Goal: Find specific page/section: Find specific page/section

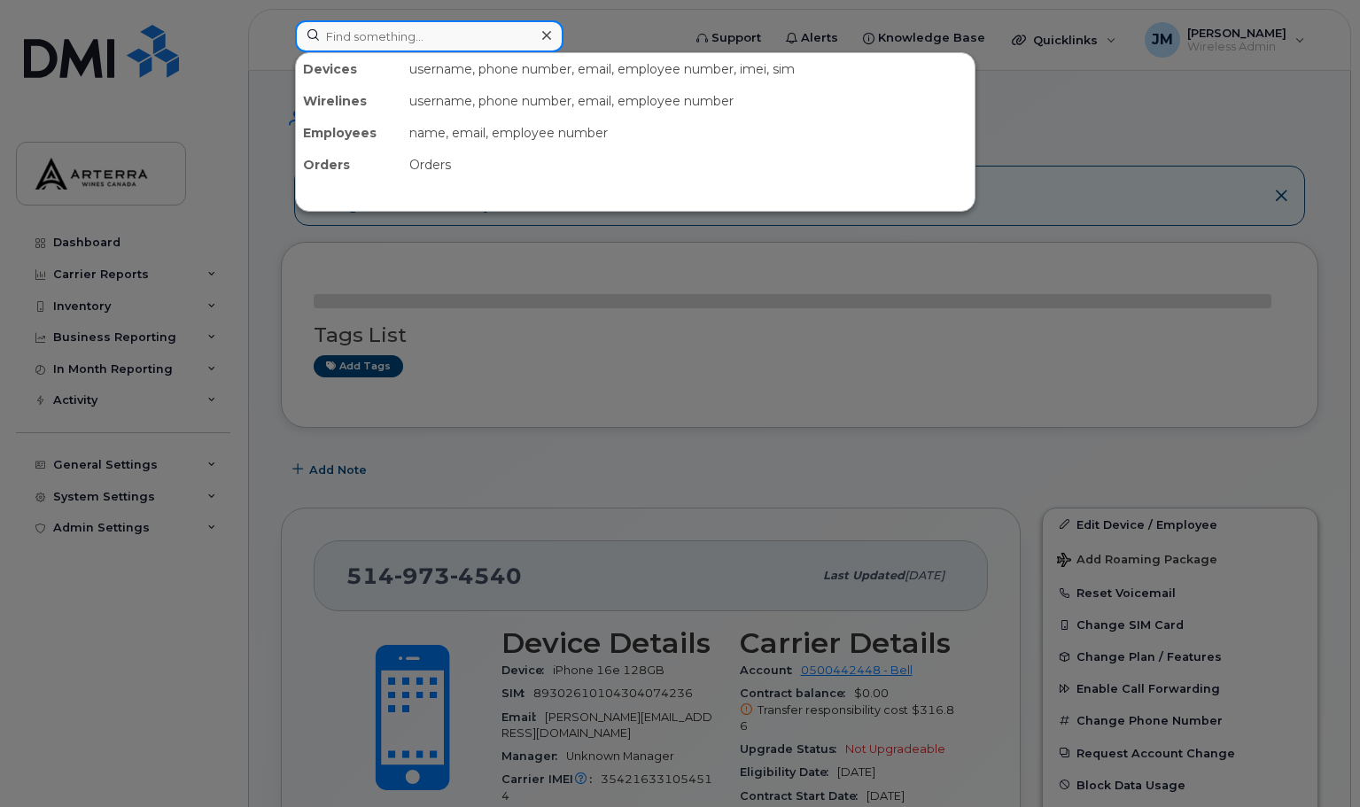
click at [377, 32] on input at bounding box center [429, 36] width 268 height 32
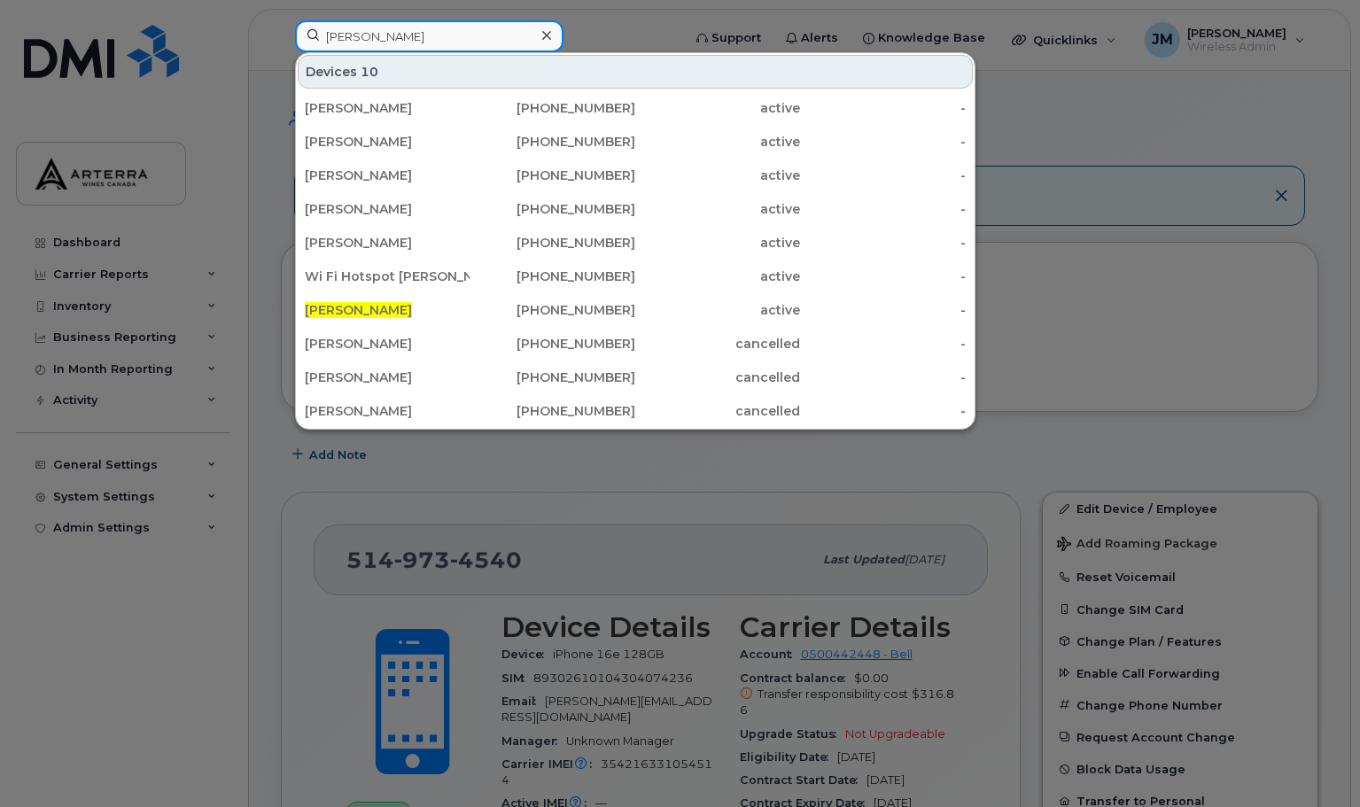
type input "[PERSON_NAME]"
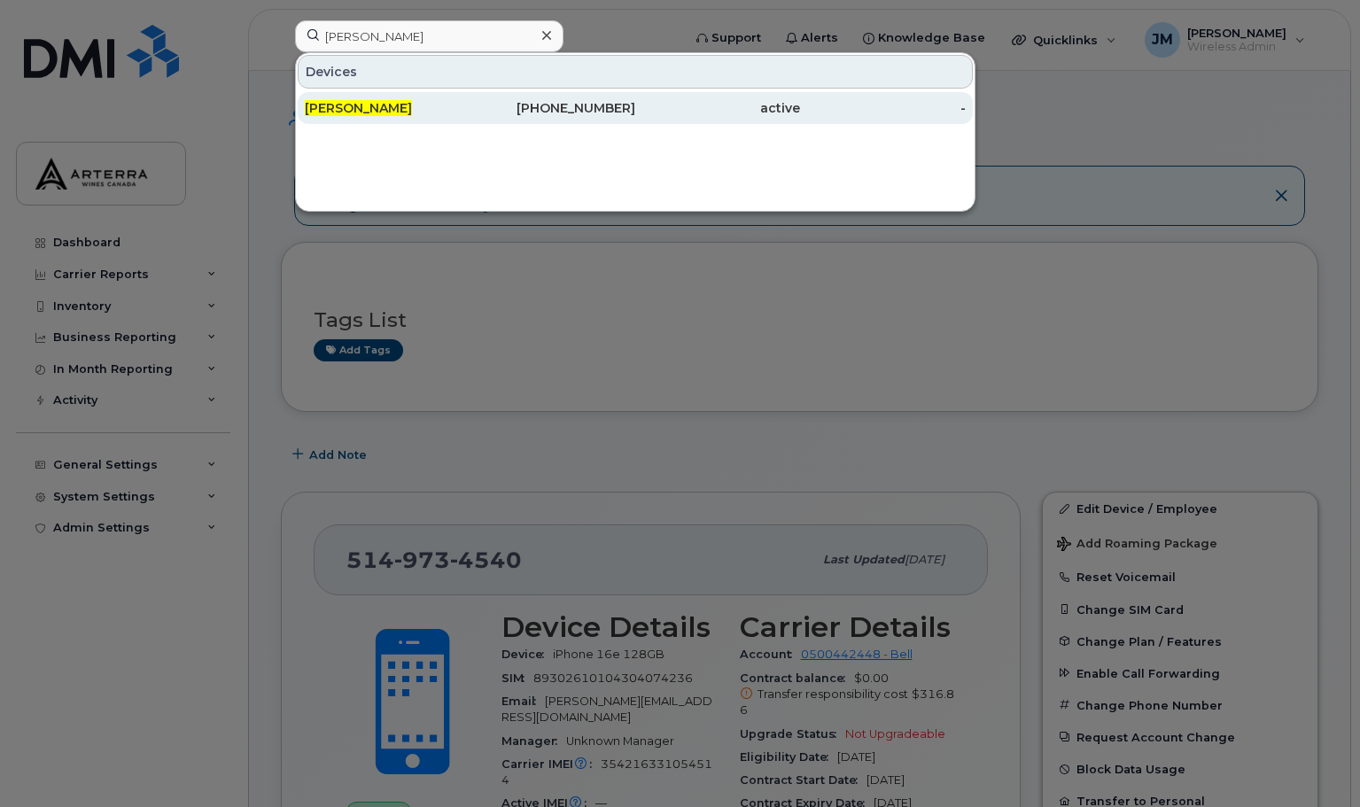
click at [344, 104] on span "[PERSON_NAME]" at bounding box center [358, 108] width 107 height 16
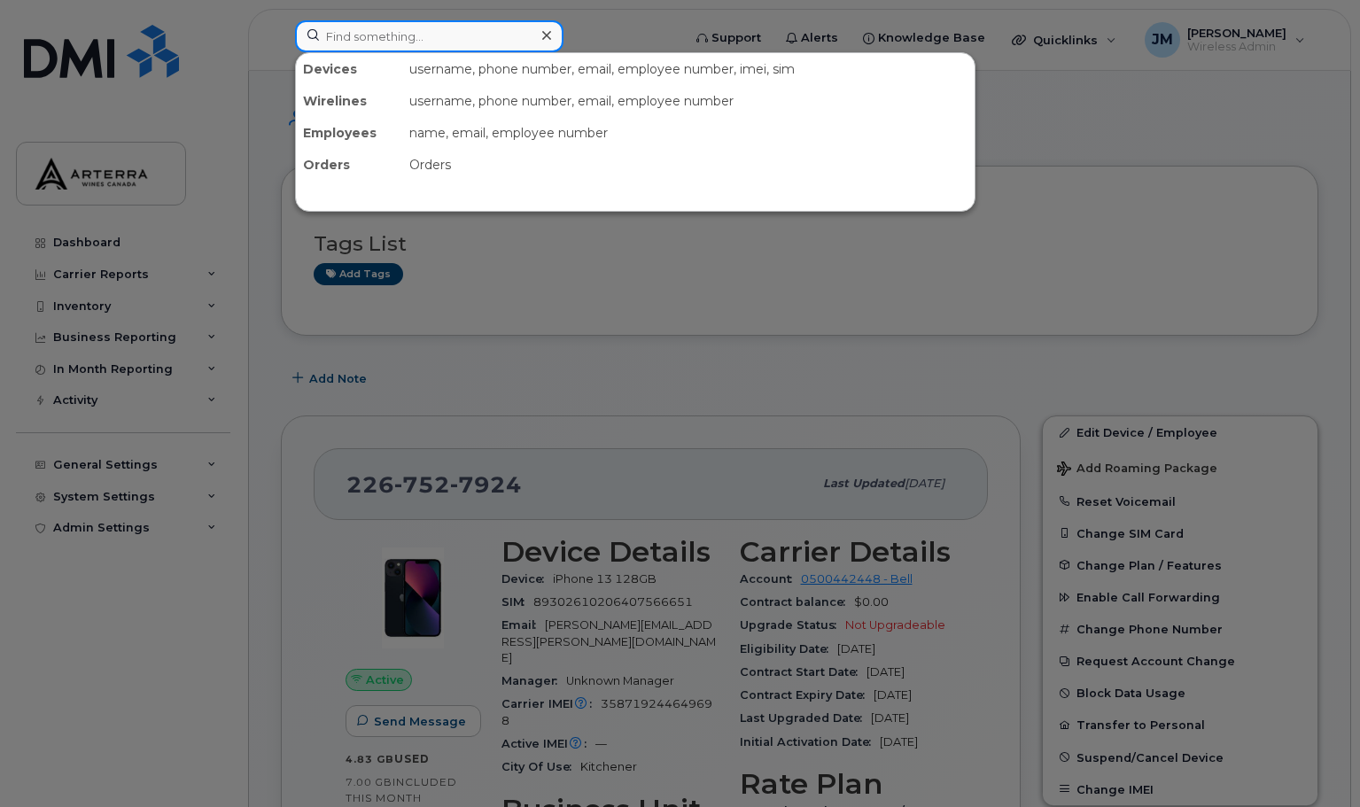
click at [443, 36] on input at bounding box center [429, 36] width 268 height 32
type input "[PERSON_NAME]"
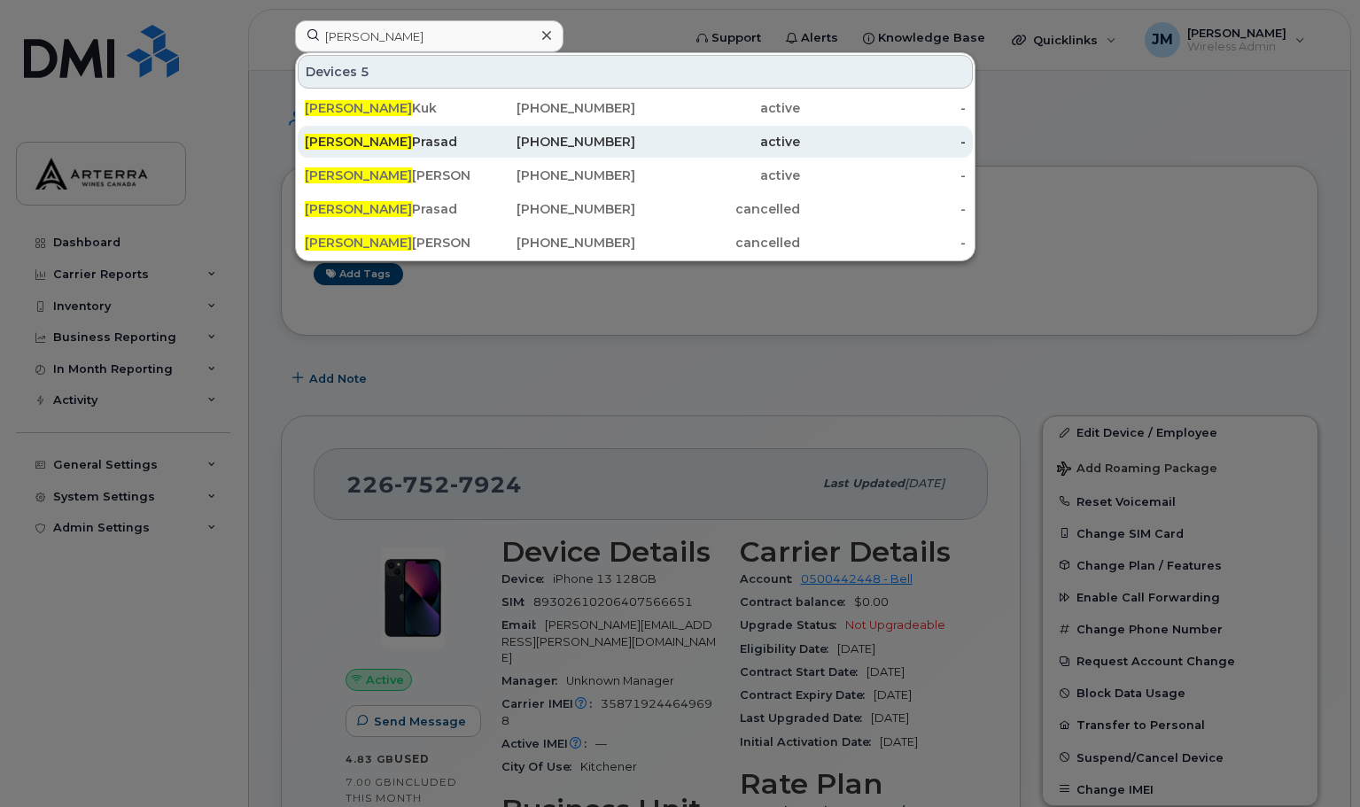
click at [382, 144] on div "Peter Prasad" at bounding box center [387, 142] width 165 height 18
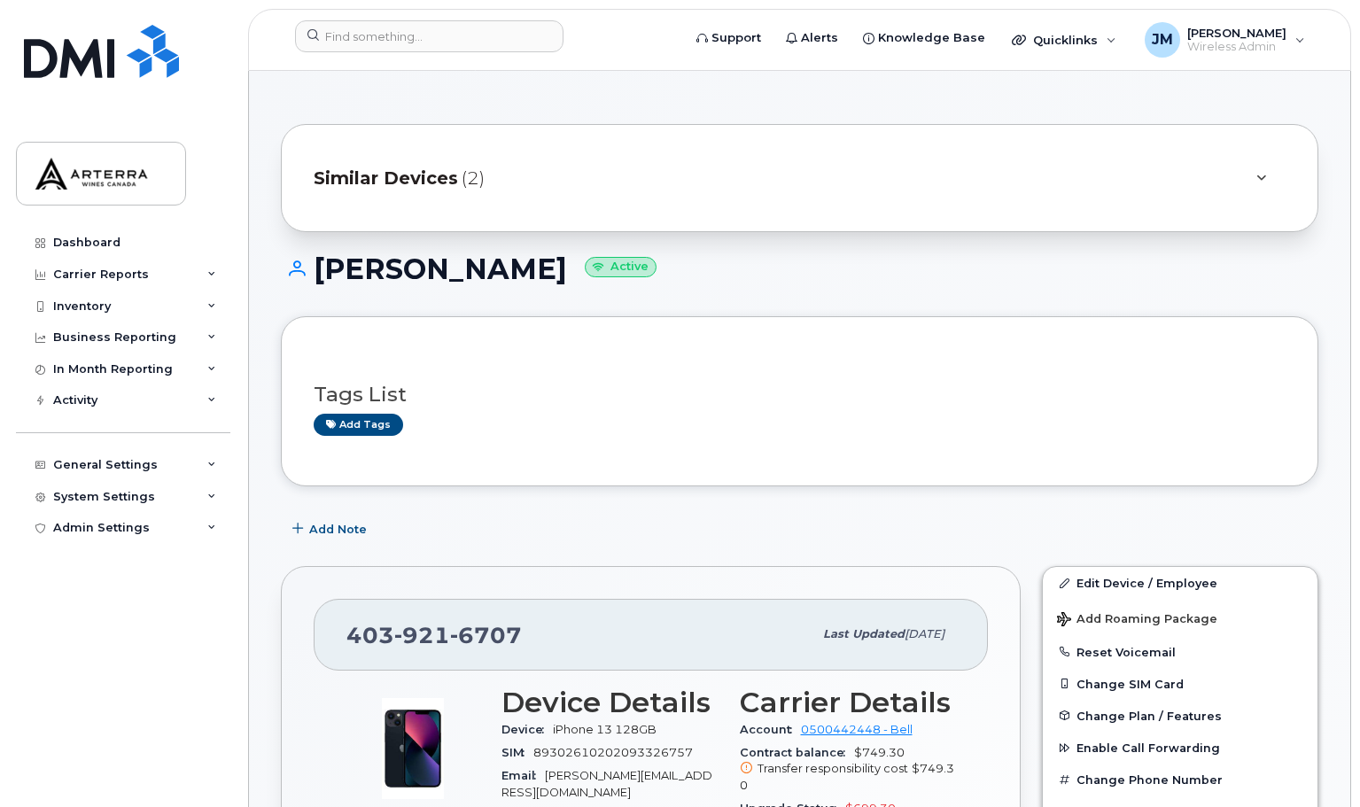
drag, startPoint x: 1359, startPoint y: 109, endPoint x: 1359, endPoint y: 137, distance: 28.3
